Goal: Information Seeking & Learning: Learn about a topic

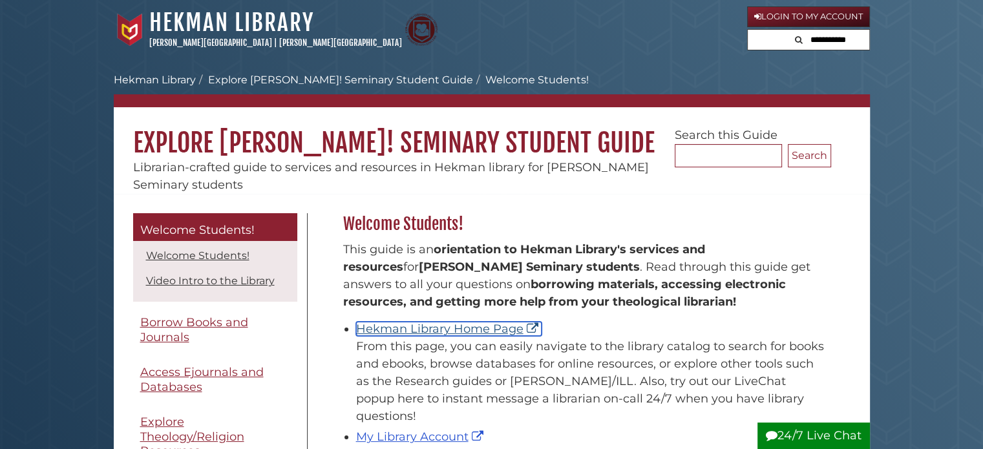
click at [379, 331] on link "Hekman Library Home Page" at bounding box center [448, 329] width 185 height 14
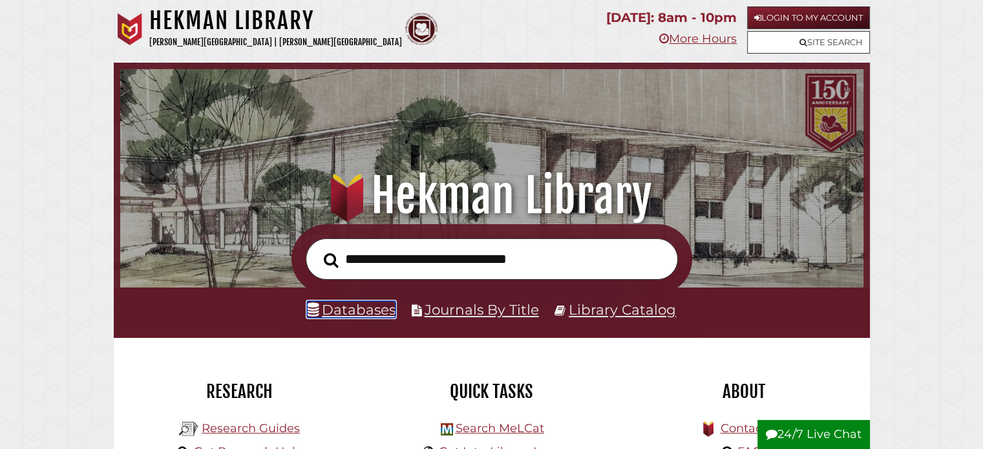
click at [390, 314] on link "Databases" at bounding box center [351, 309] width 89 height 17
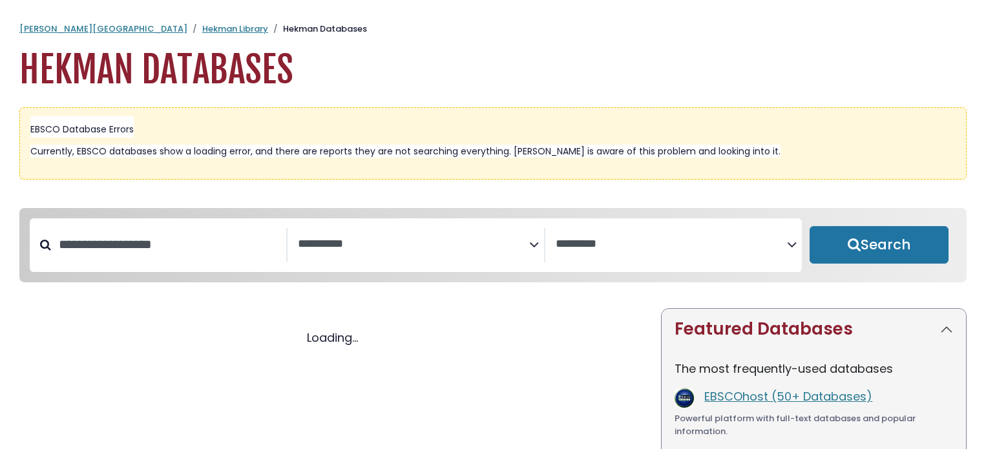
select select "Database Subject Filter"
select select "Database Vendors Filter"
select select "Database Subject Filter"
select select "Database Vendors Filter"
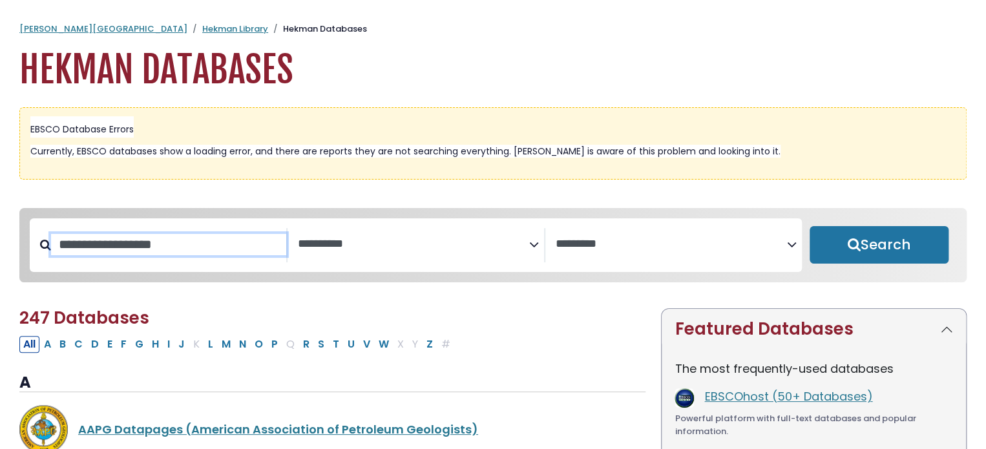
click at [158, 251] on input "Search database by title or keyword" at bounding box center [168, 244] width 235 height 21
type input "*"
type input "****"
click at [809, 226] on button "Search" at bounding box center [878, 244] width 139 height 37
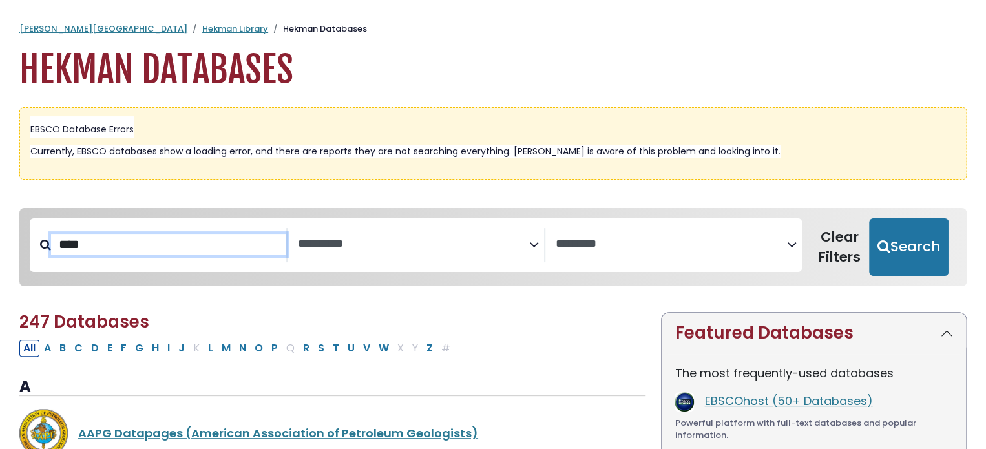
select select "Database Subject Filter"
select select "Database Vendors Filter"
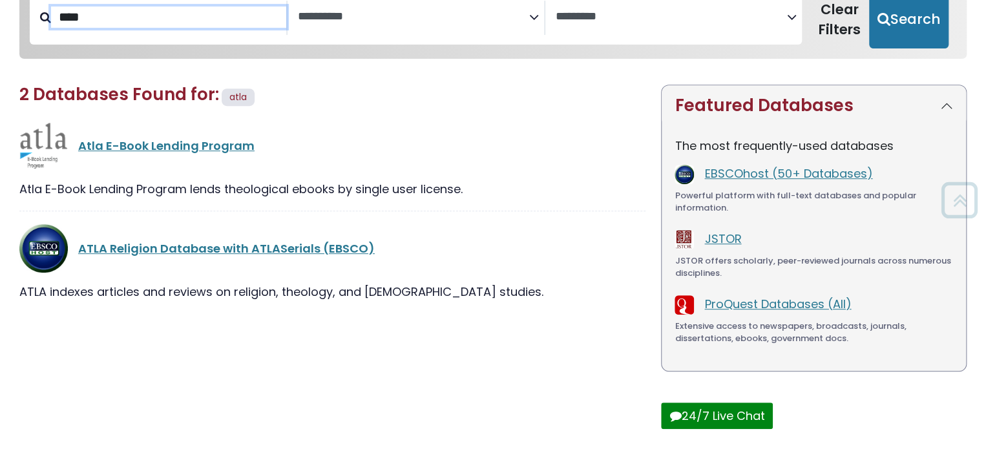
scroll to position [258, 0]
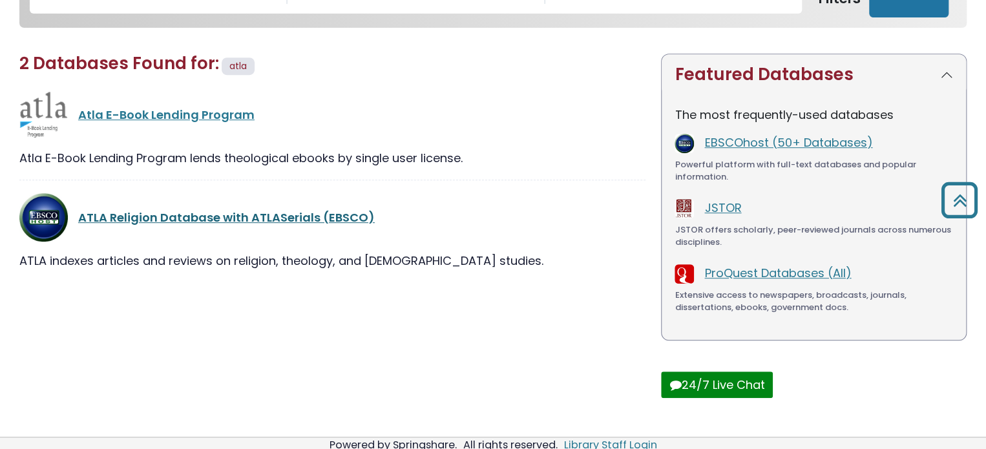
click at [160, 221] on link "ATLA Religion Database with ATLASerials (EBSCO)" at bounding box center [226, 217] width 297 height 16
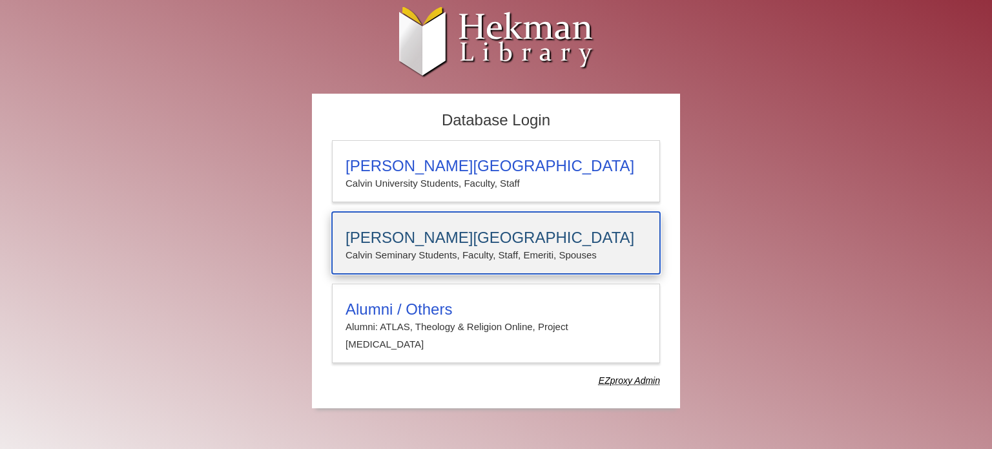
click at [446, 232] on h3 "[PERSON_NAME][GEOGRAPHIC_DATA]" at bounding box center [496, 238] width 301 height 18
